Goal: Information Seeking & Learning: Find specific fact

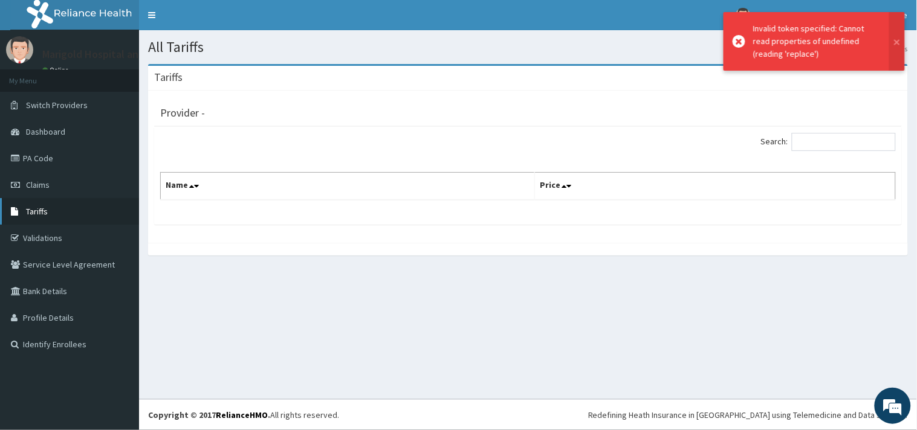
click at [41, 210] on span "Tariffs" at bounding box center [37, 211] width 22 height 11
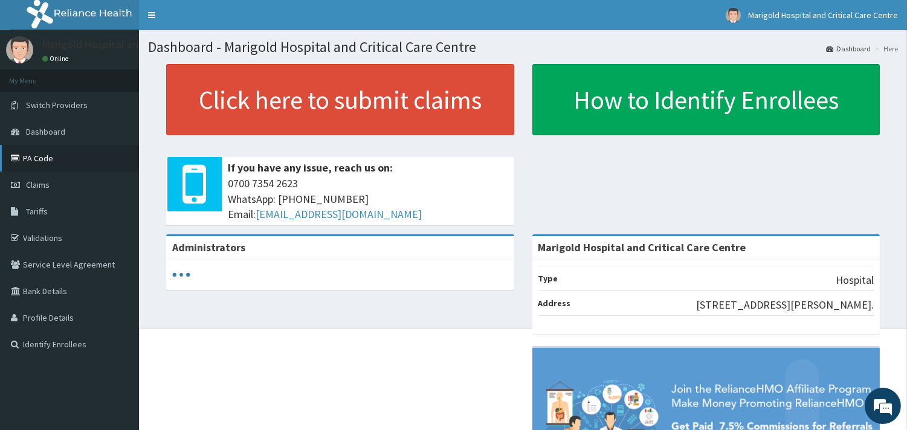
click at [44, 164] on link "PA Code" at bounding box center [69, 158] width 139 height 27
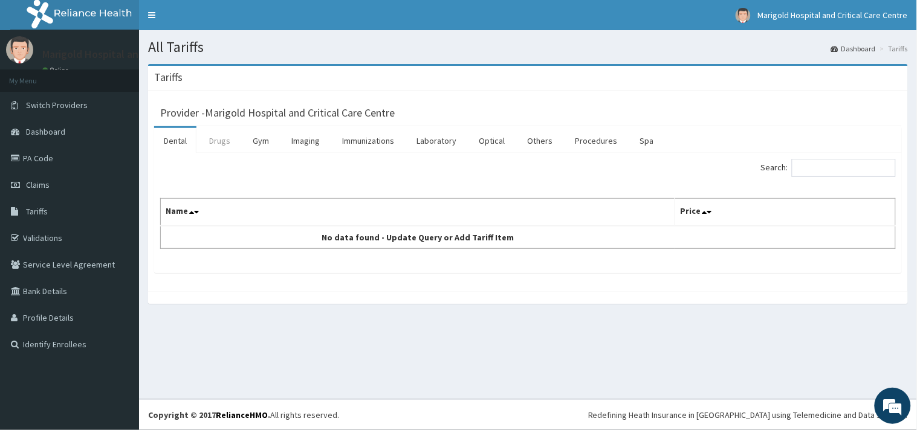
click at [219, 145] on link "Drugs" at bounding box center [219, 140] width 40 height 25
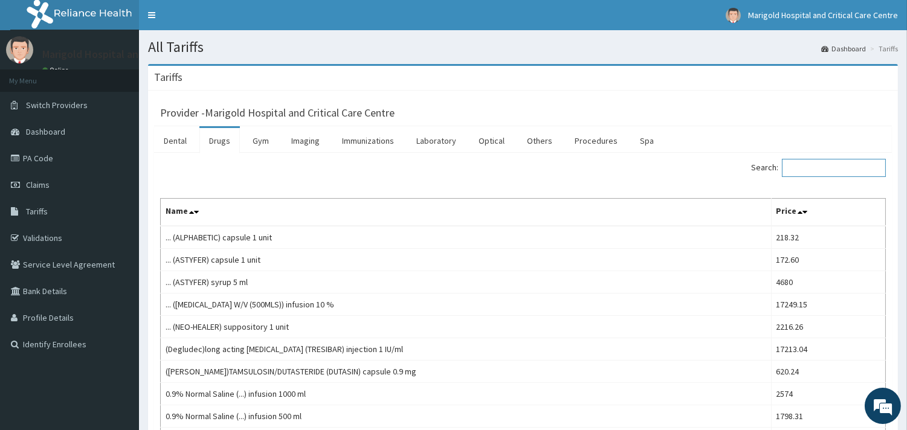
click at [812, 166] on input "Search:" at bounding box center [834, 168] width 104 height 18
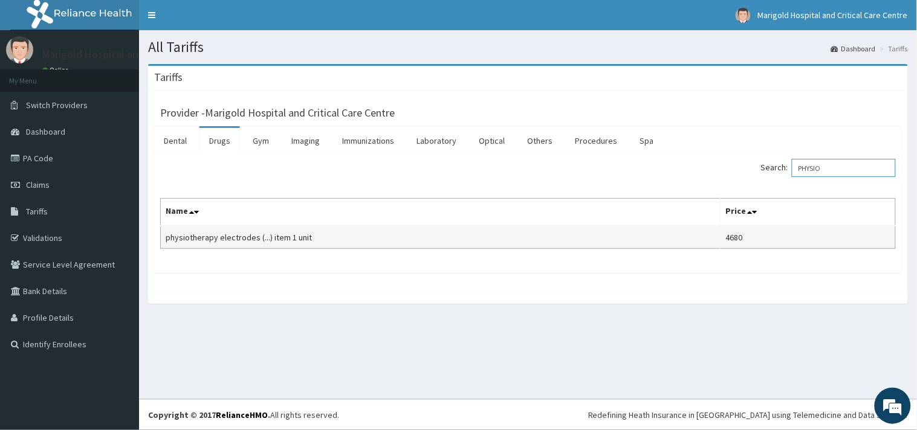
type input "PHYSIO"
drag, startPoint x: 164, startPoint y: 237, endPoint x: 244, endPoint y: 238, distance: 79.8
click at [244, 238] on td "physiotherapy electrodes (...) item 1 unit" at bounding box center [441, 237] width 560 height 23
copy td "physiotherapy electro"
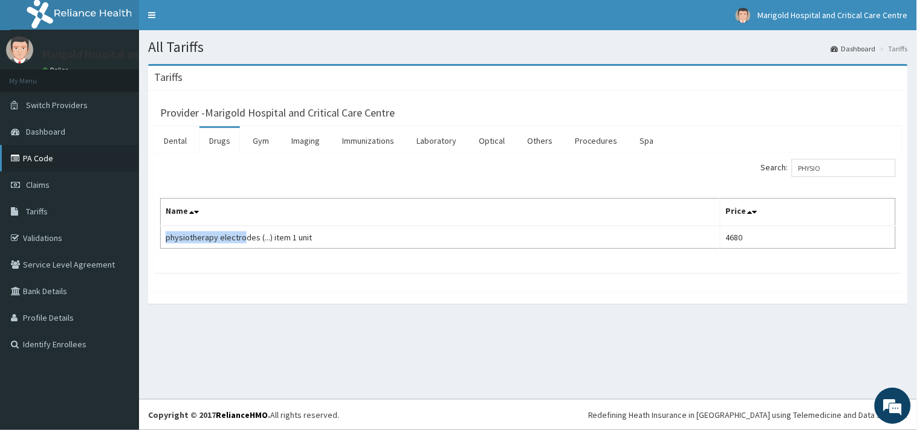
click at [65, 162] on link "PA Code" at bounding box center [69, 158] width 139 height 27
